Goal: Task Accomplishment & Management: Manage account settings

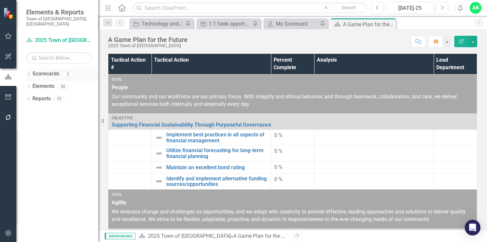
click at [38, 70] on link "Scorecards" at bounding box center [45, 74] width 27 height 8
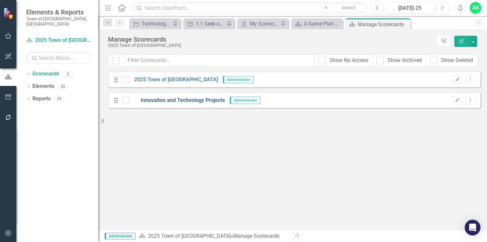
click at [175, 102] on link "Innovation and Technology Projects" at bounding box center [177, 101] width 96 height 8
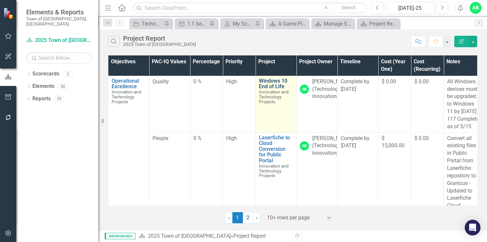
click at [266, 86] on link "Windows 10 End of Life" at bounding box center [276, 83] width 34 height 11
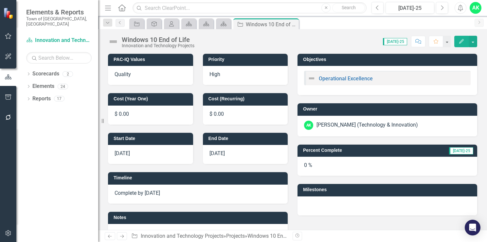
click at [311, 190] on h3 "Milestones" at bounding box center [388, 189] width 171 height 5
click at [464, 43] on icon "Edit" at bounding box center [462, 41] width 6 height 5
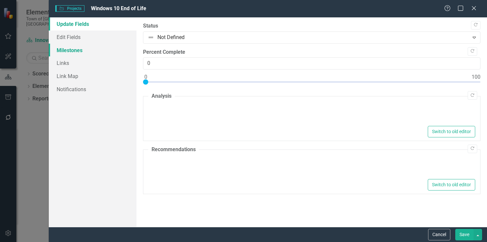
click at [73, 49] on link "Milestones" at bounding box center [93, 50] width 88 height 13
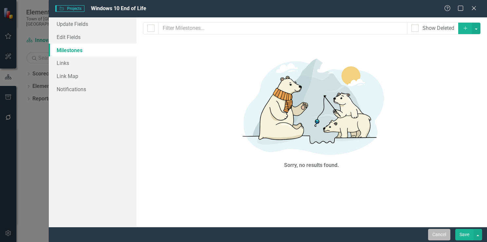
click at [434, 234] on button "Cancel" at bounding box center [439, 234] width 22 height 11
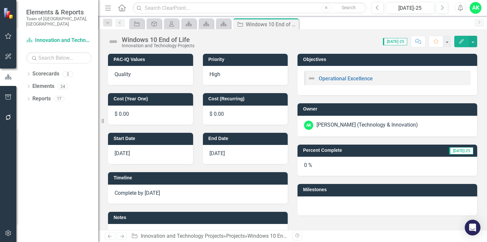
click at [310, 191] on h3 "Milestones" at bounding box center [388, 189] width 171 height 5
click at [317, 190] on h3 "Milestones" at bounding box center [388, 189] width 171 height 5
click at [475, 39] on button "button" at bounding box center [473, 41] width 9 height 11
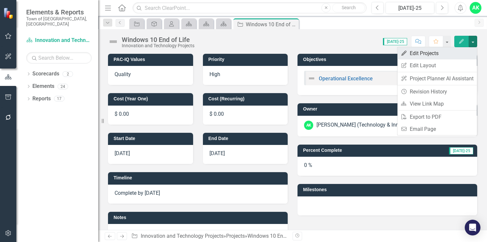
click at [441, 52] on link "Edit Edit Projects" at bounding box center [438, 53] width 80 height 12
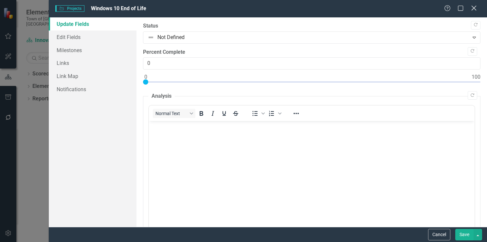
click at [472, 8] on icon "Close" at bounding box center [474, 8] width 8 height 6
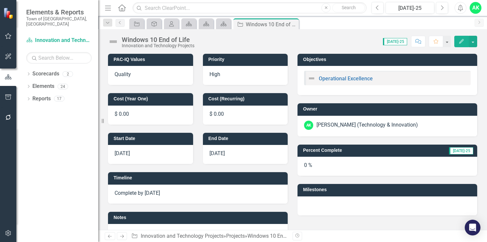
click at [312, 188] on h3 "Milestones" at bounding box center [388, 189] width 171 height 5
click at [306, 190] on h3 "Milestones" at bounding box center [388, 189] width 171 height 5
click at [303, 191] on h3 "Milestones" at bounding box center [388, 189] width 171 height 5
click at [120, 25] on link "Previous" at bounding box center [120, 23] width 9 height 8
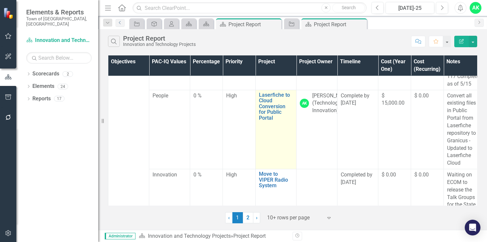
scroll to position [33, 0]
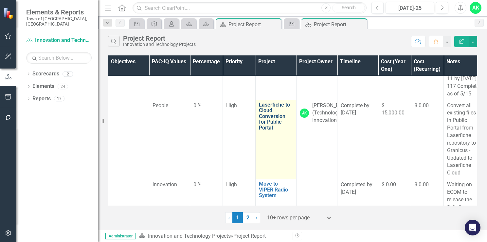
click at [270, 128] on link "Laserfiche to Cloud Conversion for Public Portal" at bounding box center [276, 116] width 34 height 29
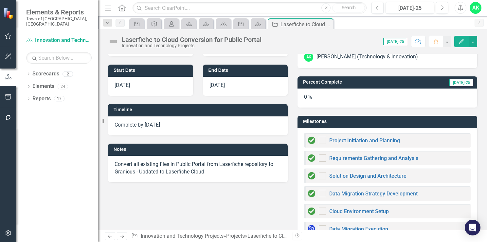
scroll to position [98, 0]
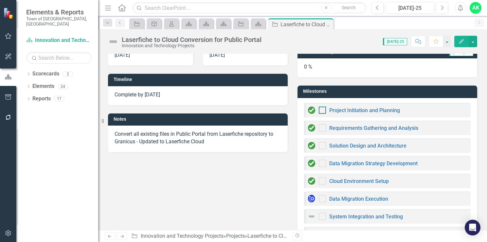
click at [321, 110] on div at bounding box center [322, 109] width 7 height 7
click at [321, 110] on input "checkbox" at bounding box center [321, 108] width 4 height 4
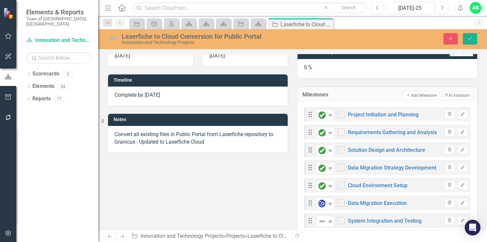
checkbox input "true"
click at [341, 131] on div at bounding box center [341, 131] width 7 height 7
click at [341, 131] on input "checkbox" at bounding box center [340, 130] width 4 height 4
checkbox input "true"
click at [339, 150] on div at bounding box center [341, 149] width 7 height 7
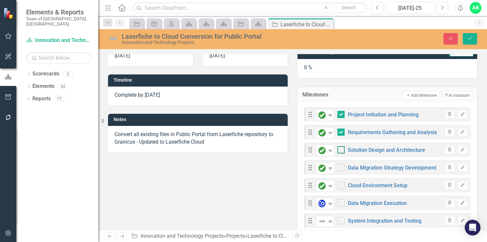
click at [339, 150] on input "checkbox" at bounding box center [340, 148] width 4 height 4
checkbox input "true"
click at [341, 170] on div at bounding box center [341, 167] width 7 height 7
click at [341, 168] on input "checkbox" at bounding box center [340, 166] width 4 height 4
checkbox input "true"
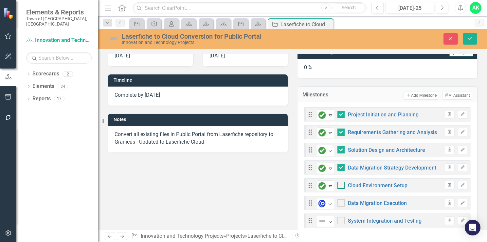
click at [339, 185] on div at bounding box center [341, 184] width 7 height 7
click at [339, 185] on input "checkbox" at bounding box center [340, 183] width 4 height 4
checkbox input "true"
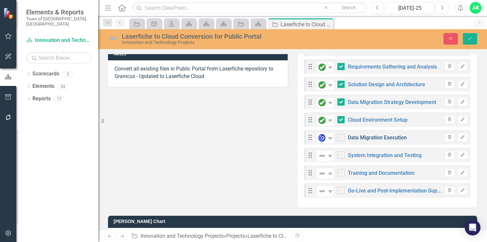
scroll to position [33, 0]
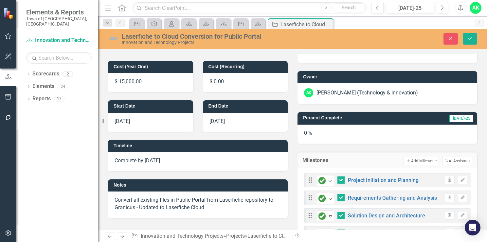
click at [310, 117] on h3 "Percent Complete" at bounding box center [355, 117] width 104 height 5
click at [470, 38] on icon "Save" at bounding box center [470, 38] width 6 height 5
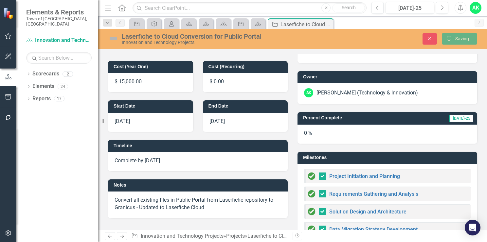
checkbox input "false"
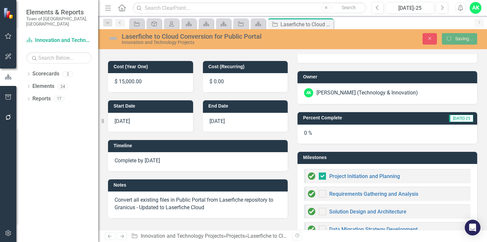
checkbox input "true"
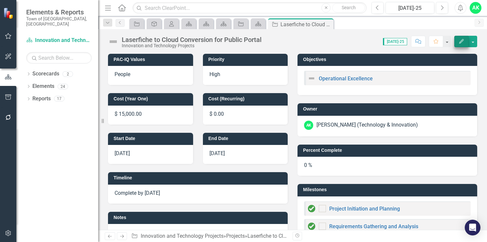
checkbox input "true"
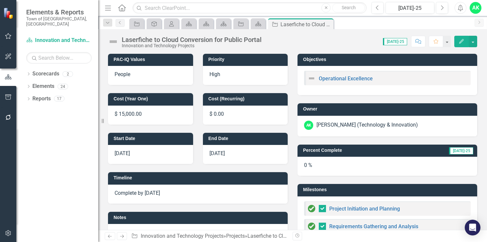
click at [313, 149] on h3 "Percent Complete" at bounding box center [355, 150] width 104 height 5
click at [474, 41] on button "button" at bounding box center [473, 41] width 9 height 11
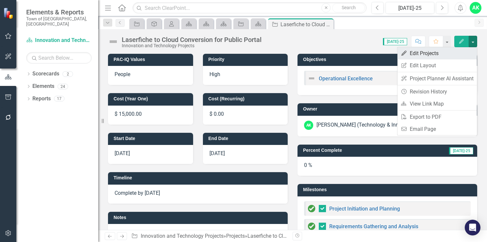
click at [452, 53] on link "Edit Edit Projects" at bounding box center [438, 53] width 80 height 12
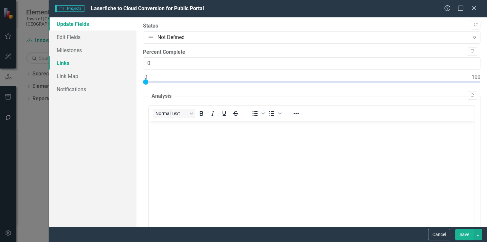
scroll to position [0, 0]
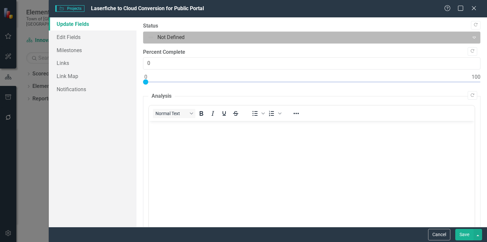
click at [186, 39] on div at bounding box center [307, 37] width 318 height 9
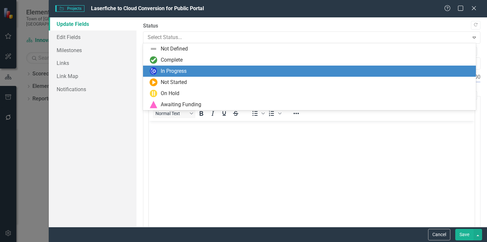
click at [180, 69] on div "In Progress" at bounding box center [174, 71] width 26 height 8
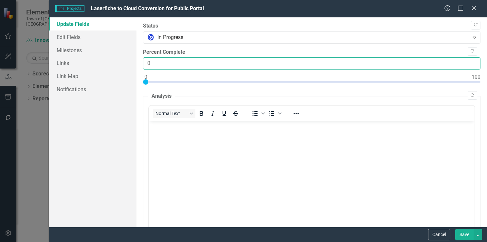
click at [164, 64] on input "0" at bounding box center [312, 63] width 338 height 12
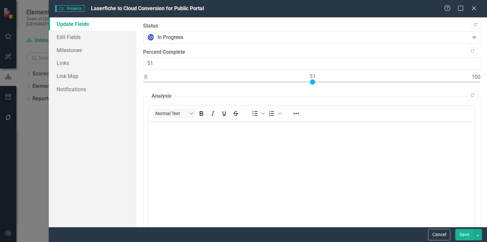
type input "50"
drag, startPoint x: 147, startPoint y: 83, endPoint x: 312, endPoint y: 87, distance: 164.8
click at [312, 87] on div at bounding box center [312, 83] width 338 height 8
click at [461, 236] on button "Save" at bounding box center [465, 234] width 18 height 11
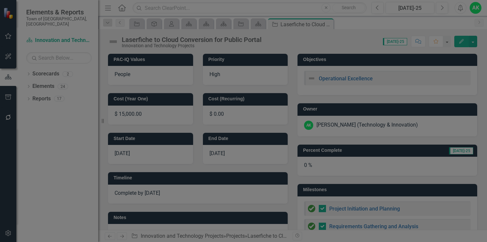
checkbox input "false"
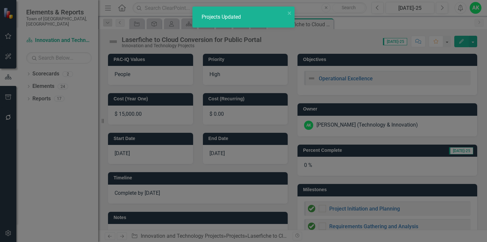
checkbox input "true"
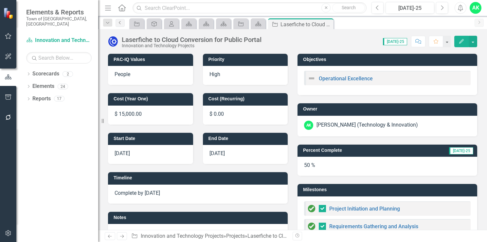
click at [121, 23] on icon "Previous" at bounding box center [120, 23] width 5 height 4
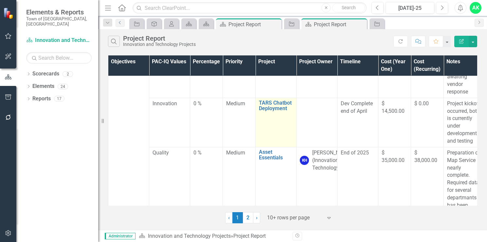
scroll to position [393, 0]
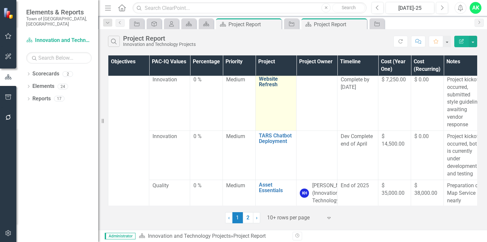
click at [271, 87] on link "Website Refresh" at bounding box center [276, 81] width 34 height 11
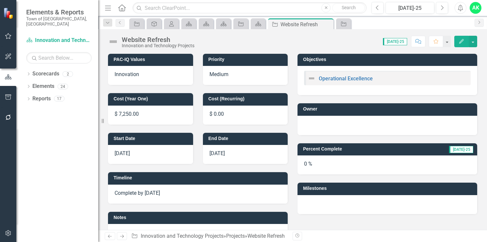
click at [311, 189] on h3 "Milestones" at bounding box center [388, 188] width 171 height 5
click at [463, 42] on icon "Edit" at bounding box center [462, 41] width 6 height 5
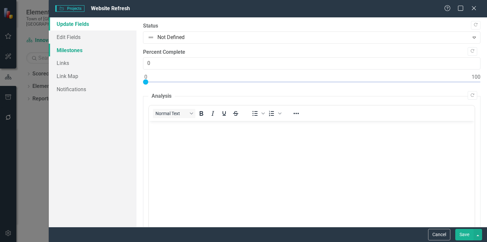
click at [71, 51] on link "Milestones" at bounding box center [93, 50] width 88 height 13
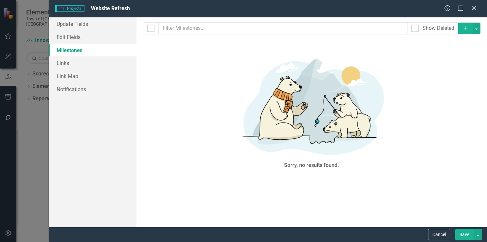
click at [470, 29] on button "Add" at bounding box center [466, 28] width 14 height 11
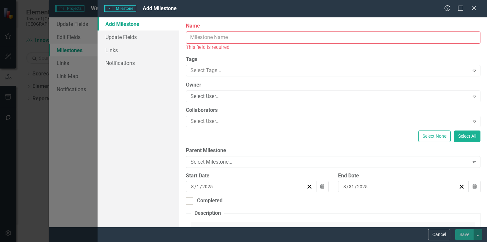
click at [216, 40] on input "Name" at bounding box center [333, 37] width 295 height 12
click at [169, 60] on link "Notifications" at bounding box center [139, 62] width 82 height 13
click at [474, 10] on icon "Close" at bounding box center [474, 8] width 8 height 6
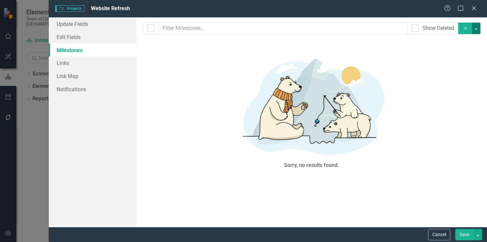
click at [478, 28] on button "button" at bounding box center [476, 28] width 9 height 11
click at [460, 54] on link "Add Multiple Add Multiple" at bounding box center [455, 53] width 52 height 12
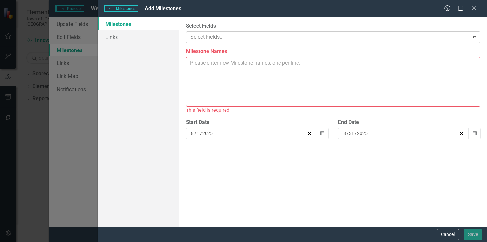
click at [474, 37] on icon "Expand" at bounding box center [474, 36] width 7 height 5
click at [447, 235] on button "Cancel" at bounding box center [448, 234] width 22 height 11
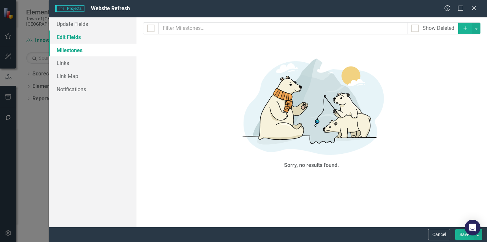
click at [69, 36] on link "Edit Fields" at bounding box center [93, 36] width 88 height 13
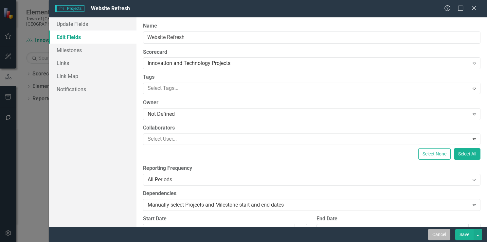
click at [443, 237] on button "Cancel" at bounding box center [439, 234] width 22 height 11
